Goal: Task Accomplishment & Management: Use online tool/utility

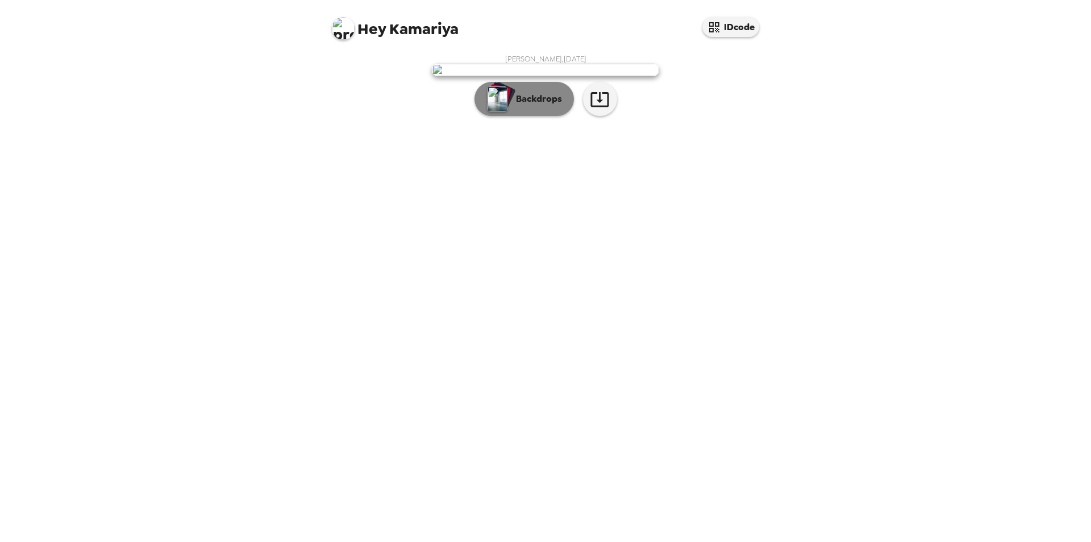
click at [551, 106] on p "Backdrops" at bounding box center [536, 99] width 52 height 14
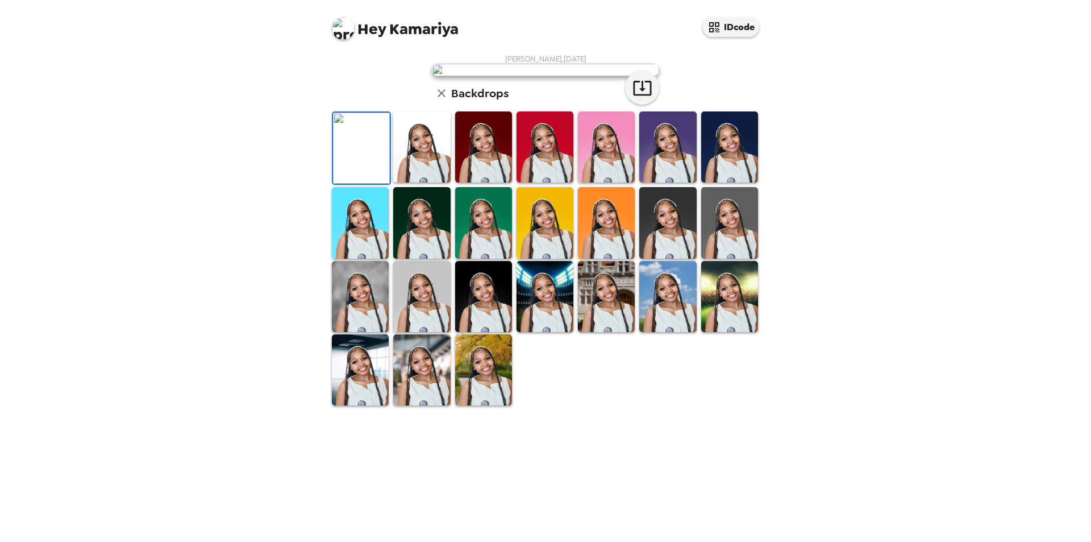
click at [479, 182] on img at bounding box center [483, 146] width 57 height 71
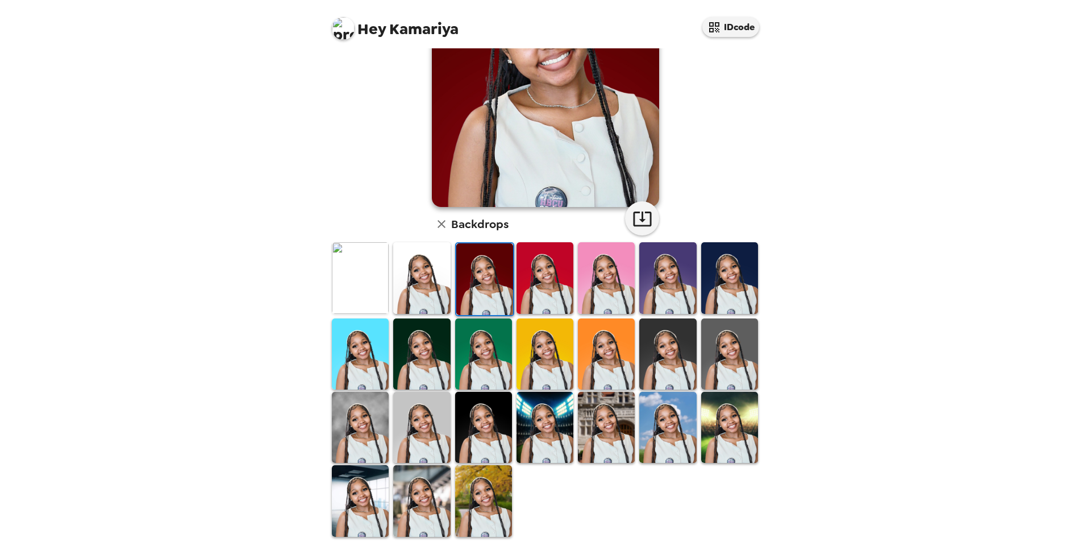
scroll to position [148, 0]
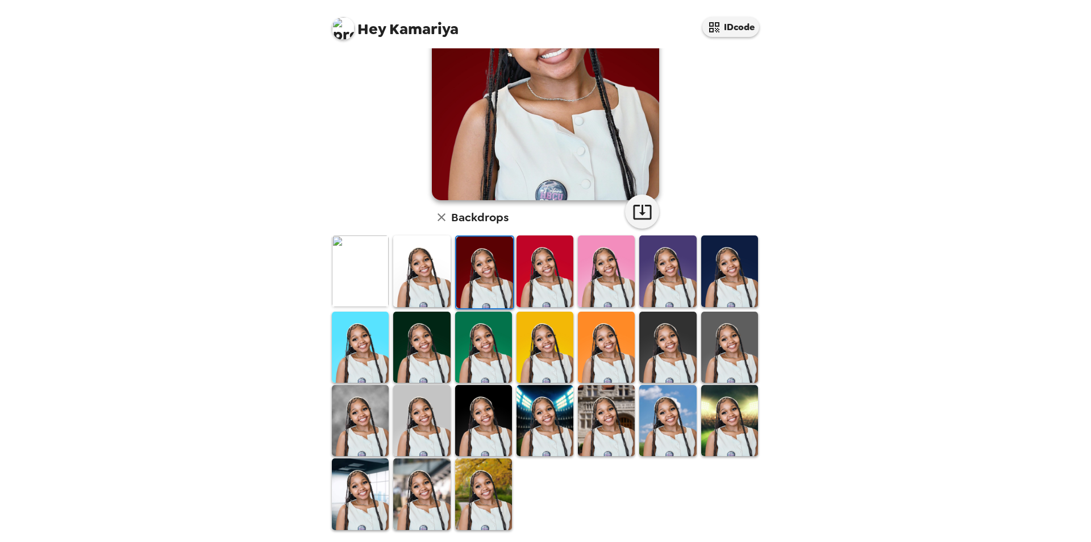
click at [563, 433] on img at bounding box center [545, 420] width 57 height 71
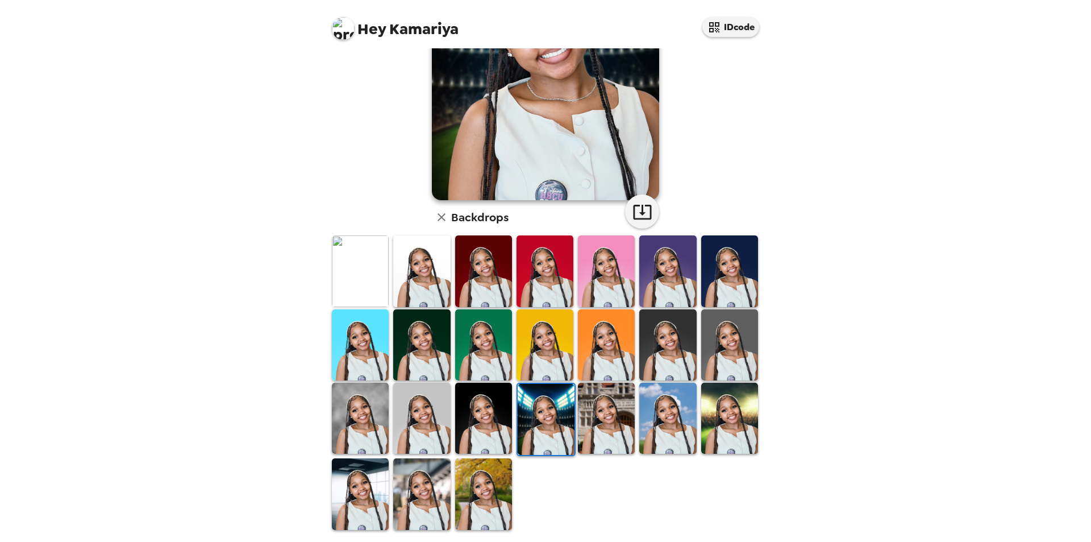
click at [470, 431] on img at bounding box center [483, 417] width 57 height 71
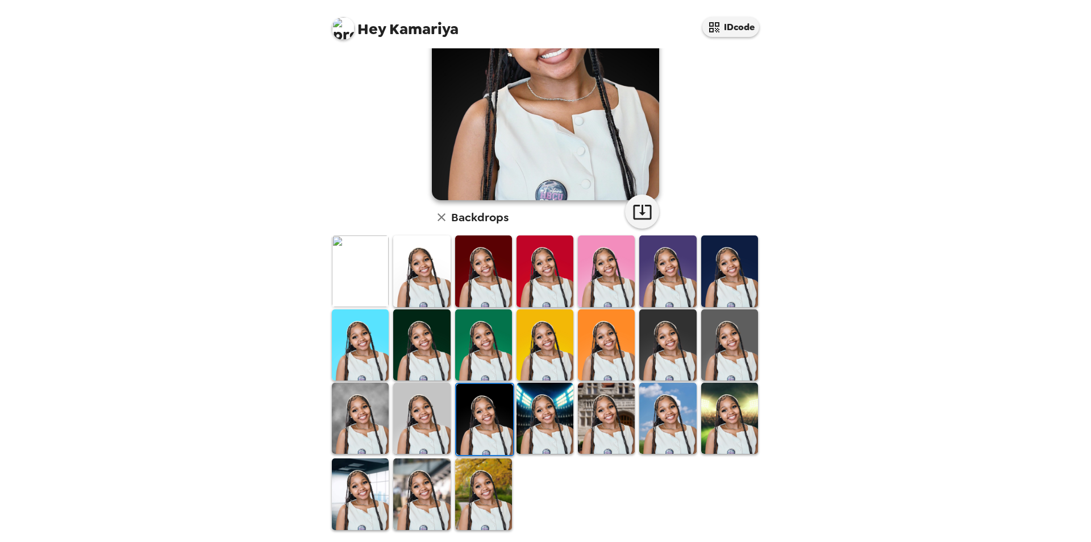
click at [424, 447] on img at bounding box center [421, 417] width 57 height 71
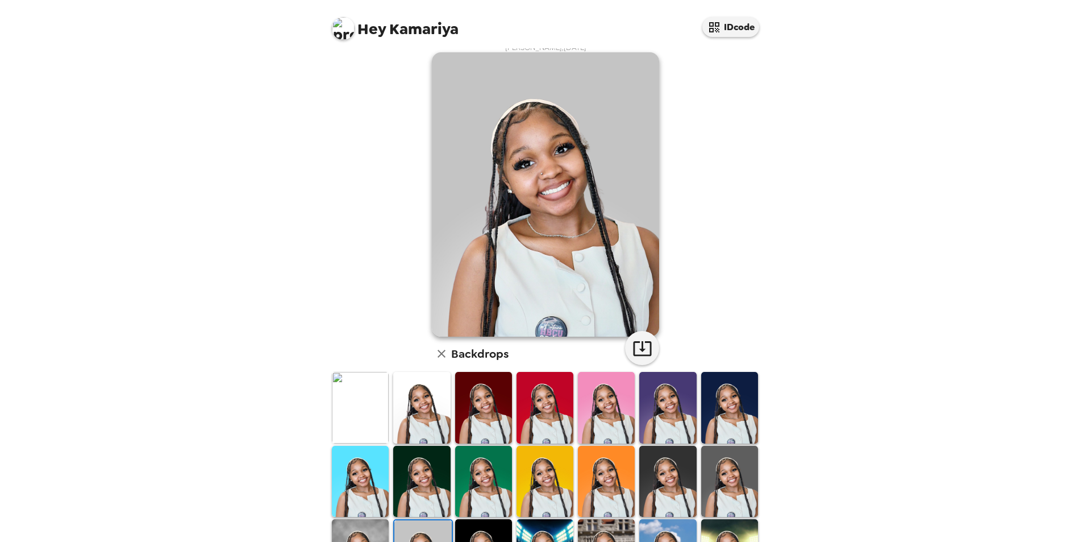
scroll to position [0, 0]
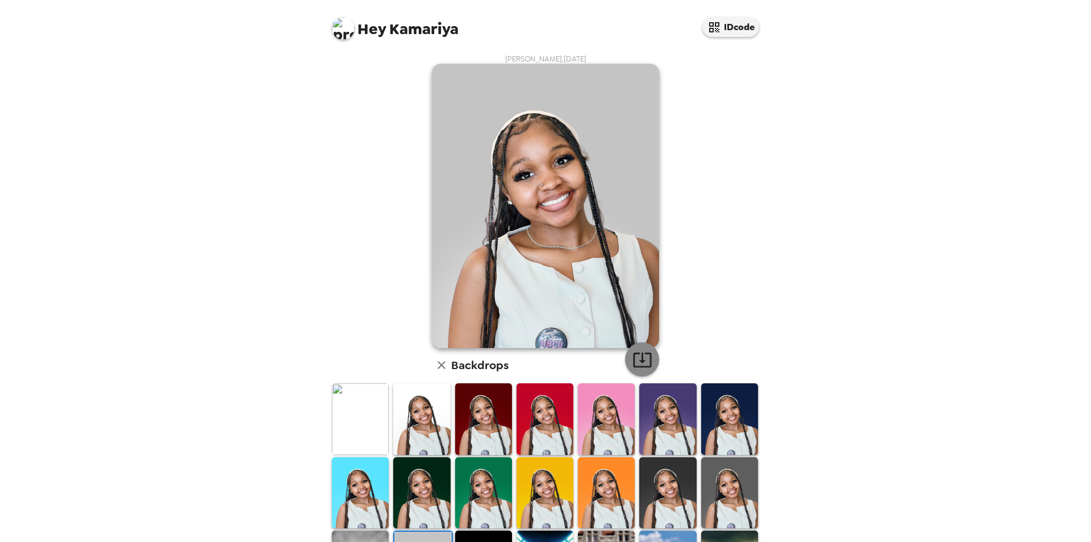
click at [642, 356] on icon "button" at bounding box center [642, 359] width 20 height 20
click at [739, 23] on button "IDcode" at bounding box center [730, 27] width 57 height 20
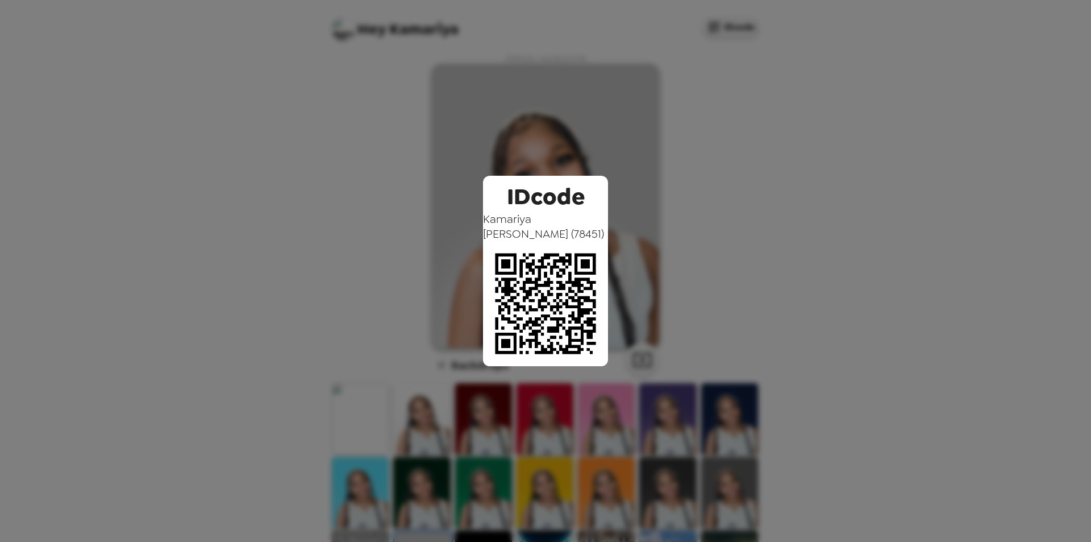
click at [975, 171] on div "IDcode Kamariya McDonald ( 78451 )" at bounding box center [545, 271] width 1091 height 542
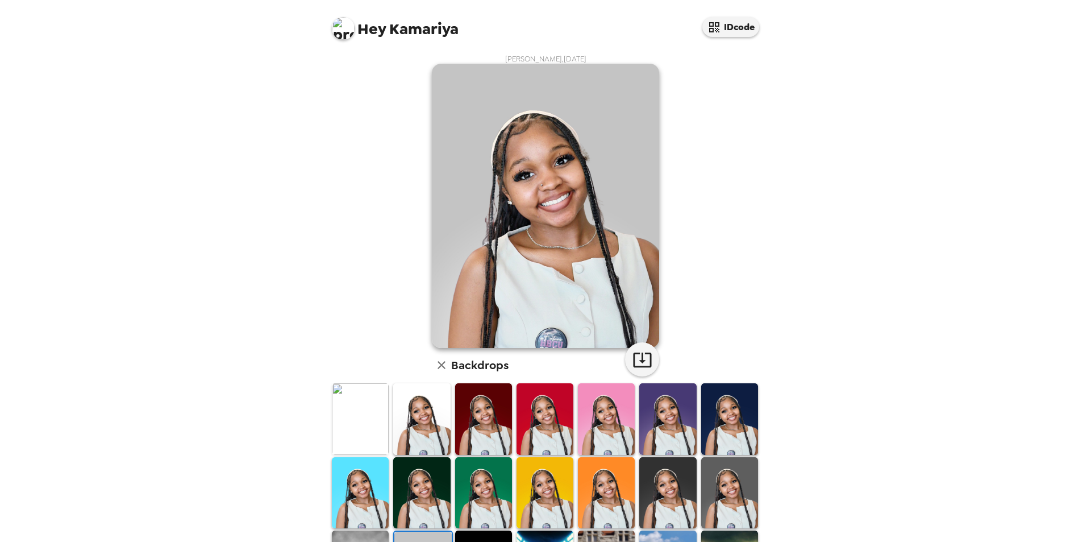
click at [729, 15] on div "IDcode" at bounding box center [730, 24] width 57 height 26
click at [727, 25] on button "IDcode" at bounding box center [730, 27] width 57 height 20
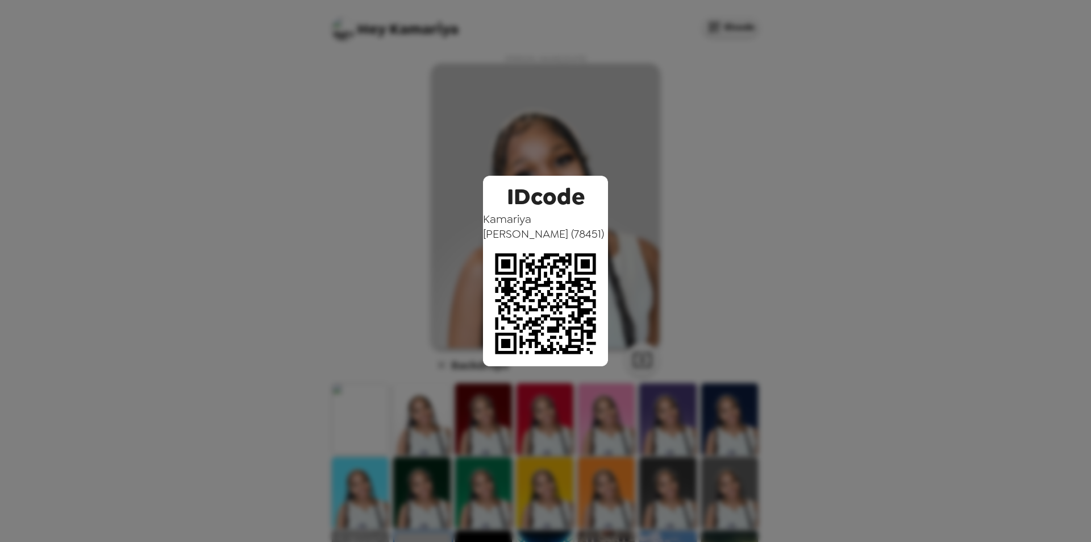
click at [714, 123] on div "IDcode Kamariya McDonald ( 78451 )" at bounding box center [545, 271] width 1091 height 542
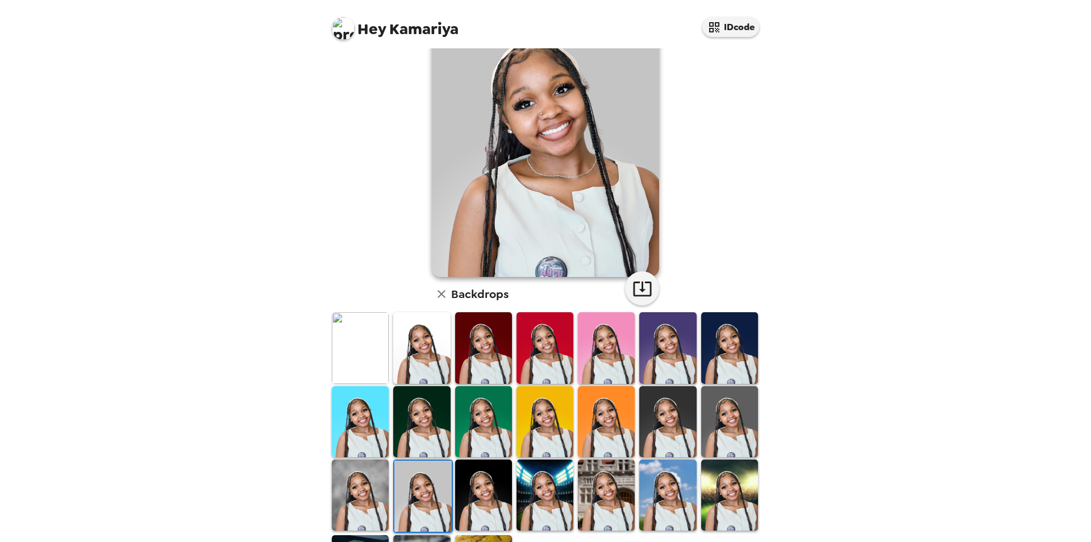
scroll to position [148, 0]
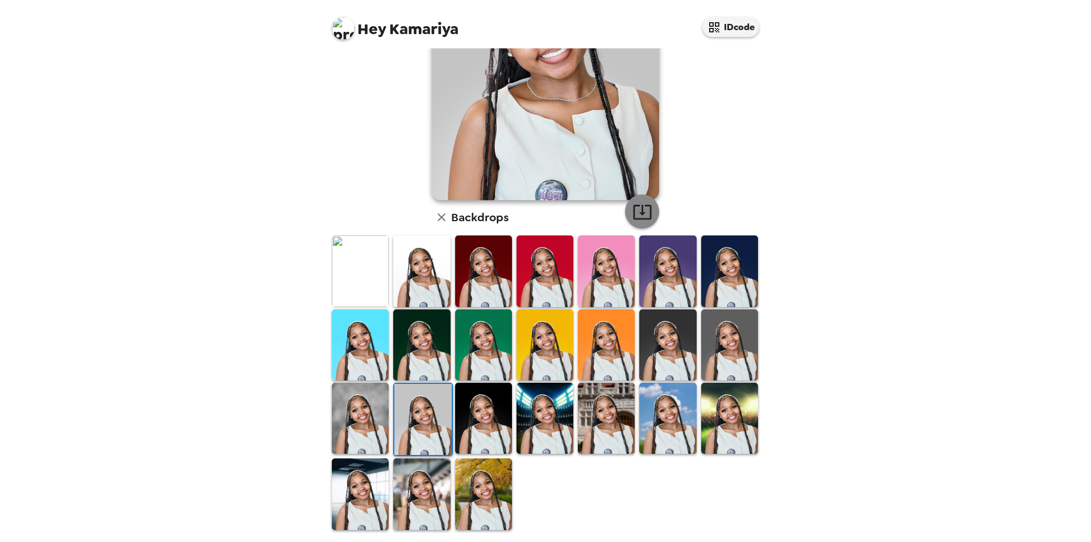
click at [625, 209] on button "button" at bounding box center [642, 211] width 34 height 34
